Goal: Task Accomplishment & Management: Manage account settings

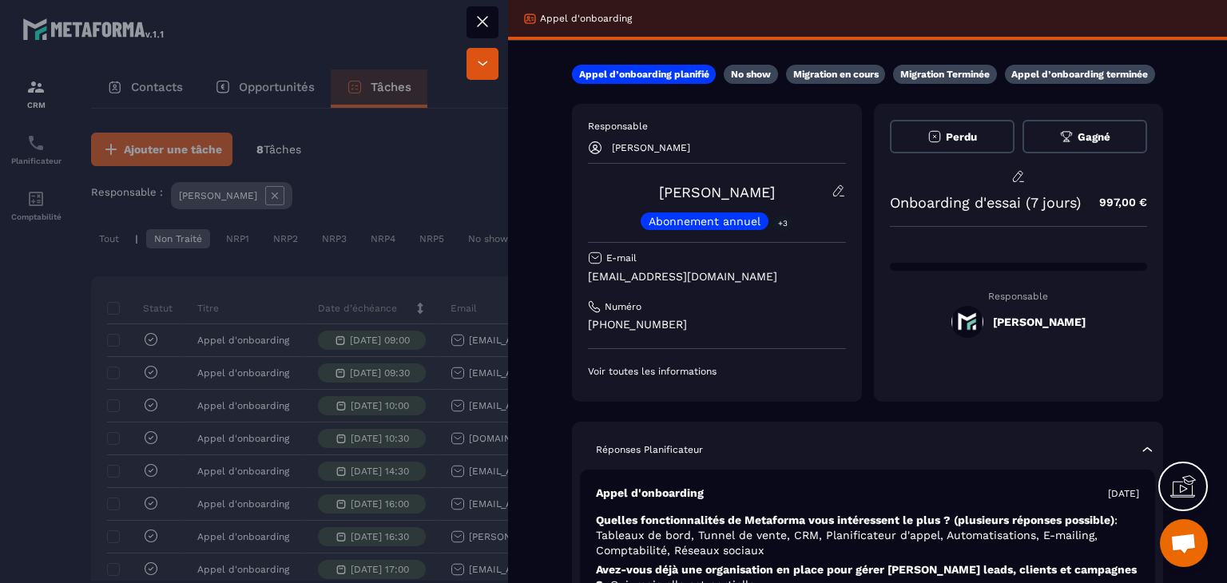
scroll to position [107, 0]
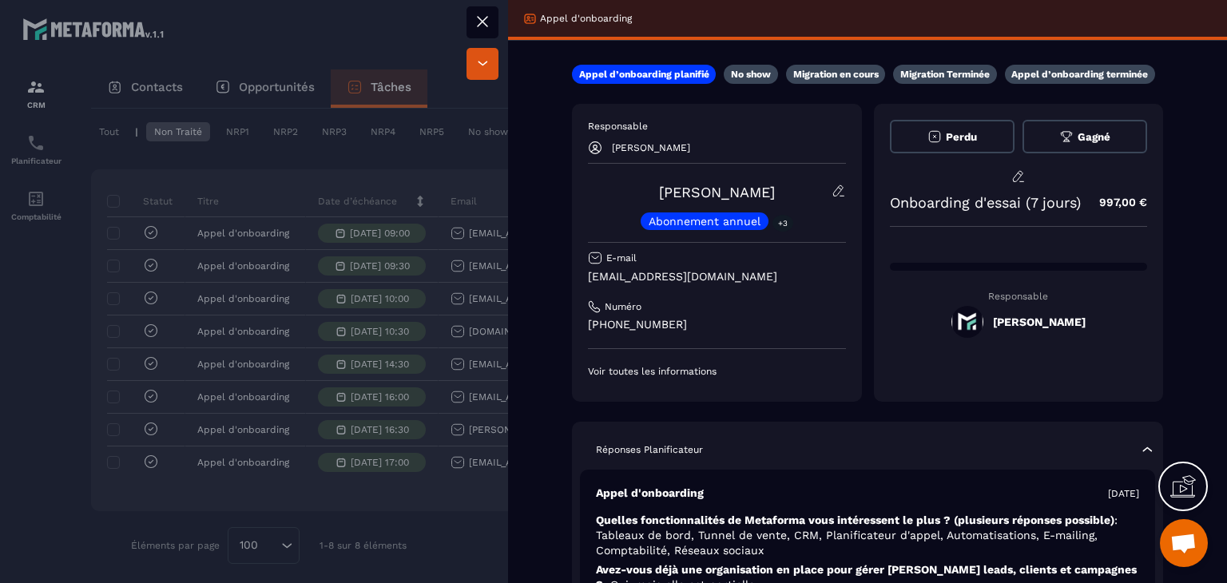
click at [472, 17] on button at bounding box center [483, 22] width 32 height 32
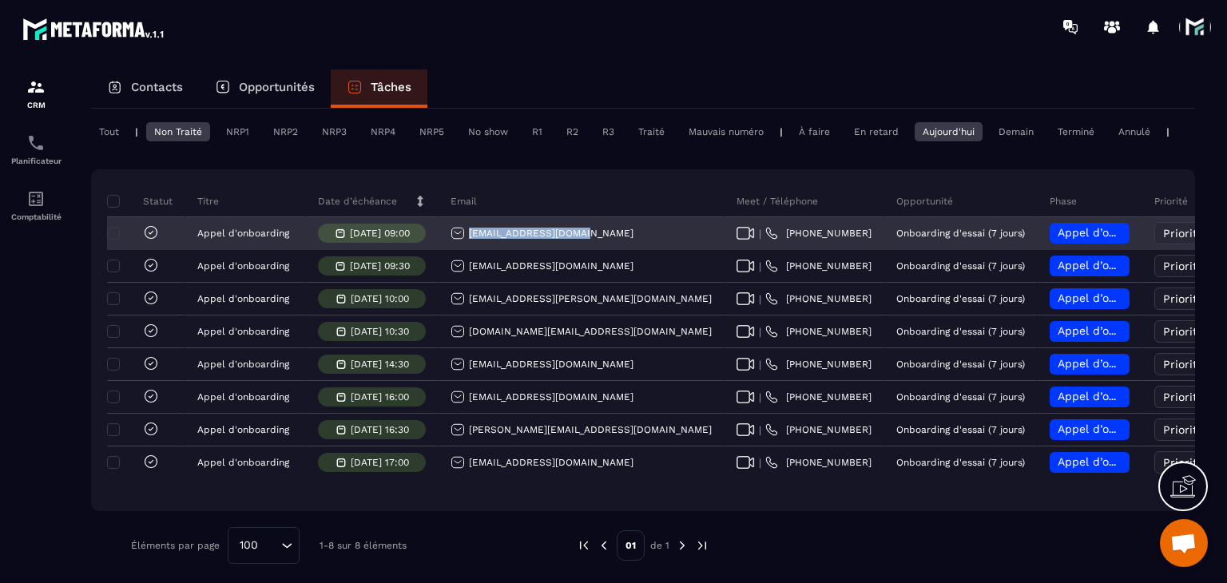
drag, startPoint x: 598, startPoint y: 238, endPoint x: 469, endPoint y: 256, distance: 129.9
click at [469, 250] on div "[EMAIL_ADDRESS][DOMAIN_NAME]" at bounding box center [582, 234] width 286 height 32
copy p "[EMAIL_ADDRESS][DOMAIN_NAME]"
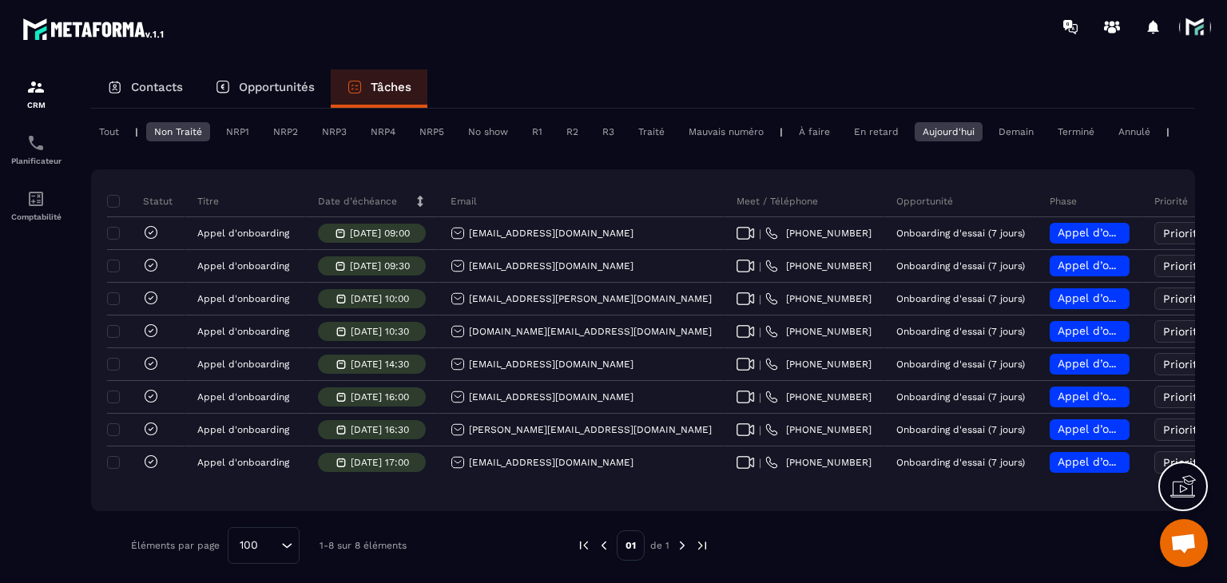
click at [626, 185] on div "Statut Titre Date d’échéance Email Meet / Téléphone Opportunité Phase Priorité …" at bounding box center [643, 340] width 1104 height 342
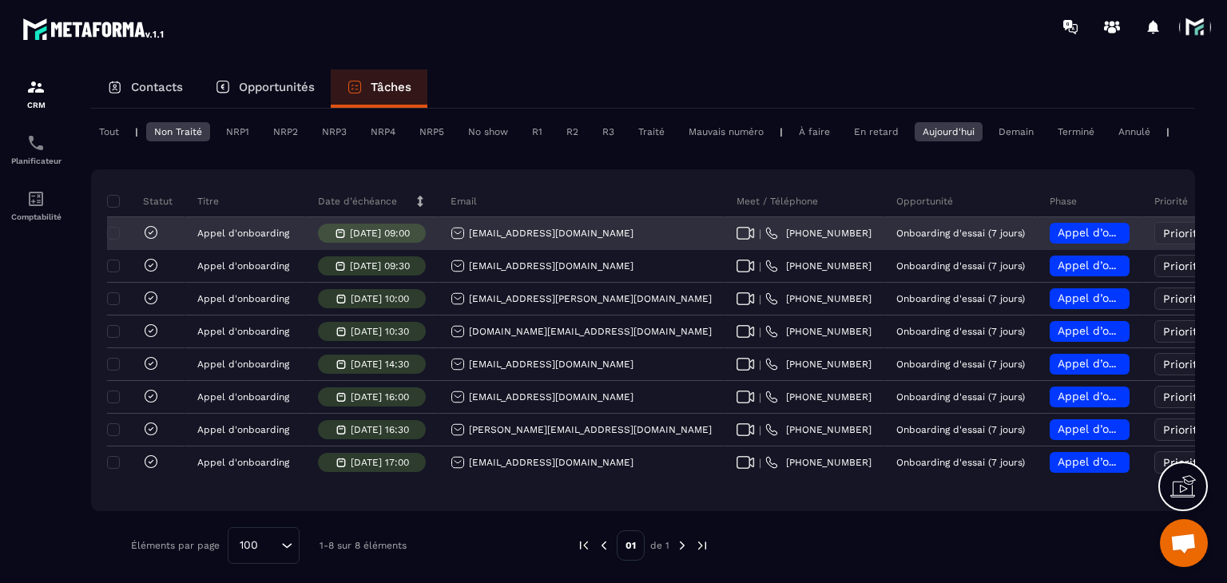
click at [1058, 239] on span "Appel d’onboarding planifié" at bounding box center [1133, 232] width 151 height 13
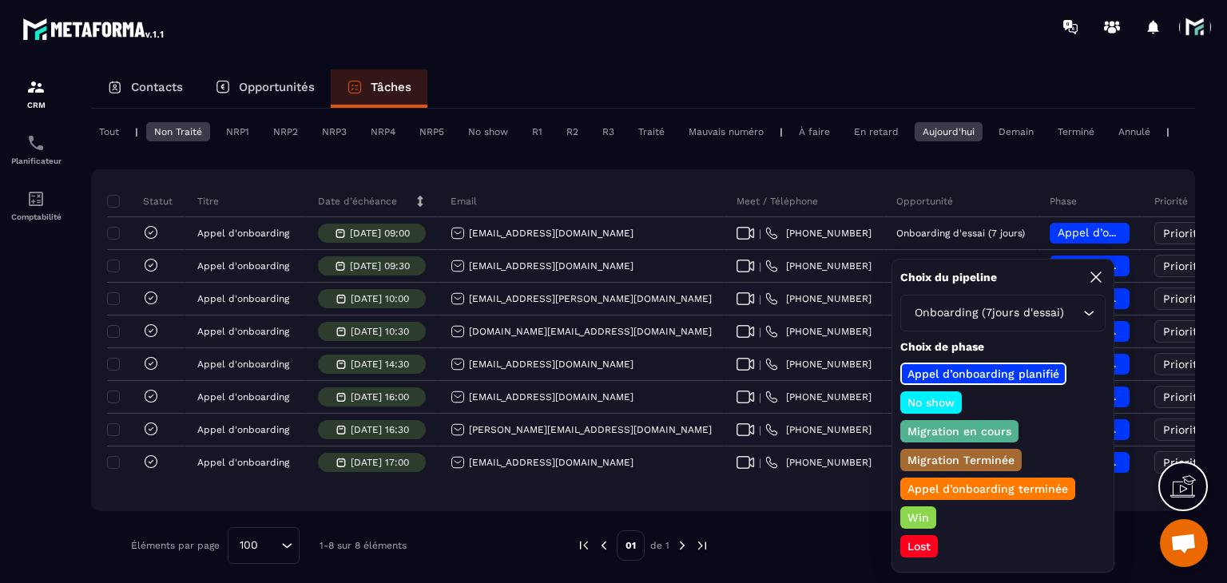
click at [935, 492] on p "Appel d’onboarding terminée" at bounding box center [987, 489] width 165 height 16
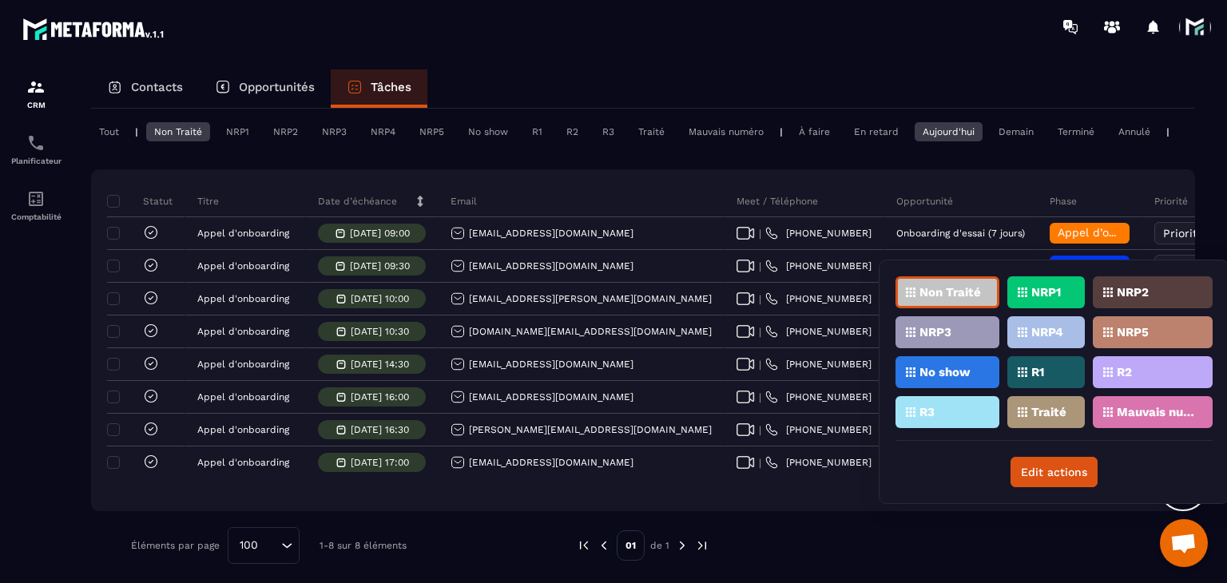
click at [1032, 407] on p "Traité" at bounding box center [1048, 412] width 35 height 11
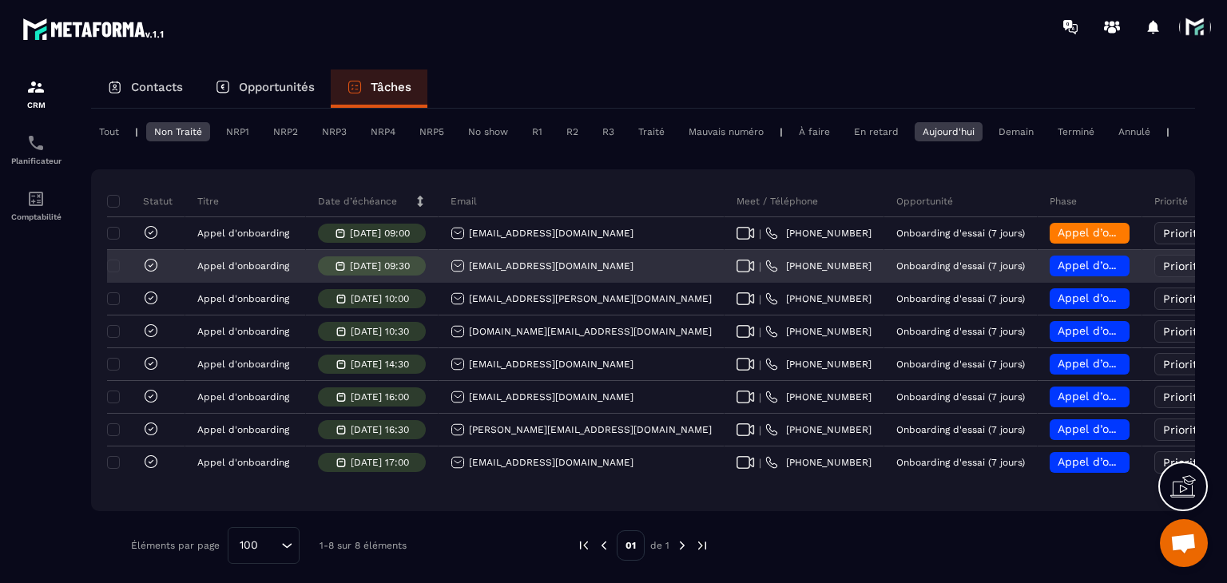
click at [737, 272] on icon at bounding box center [746, 266] width 18 height 13
click at [499, 273] on div "[EMAIL_ADDRESS][DOMAIN_NAME]" at bounding box center [542, 266] width 183 height 14
